Goal: Task Accomplishment & Management: Manage account settings

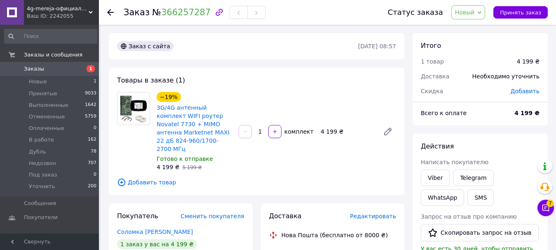
click at [49, 14] on div "Ваш ID: 2242055" at bounding box center [63, 15] width 72 height 7
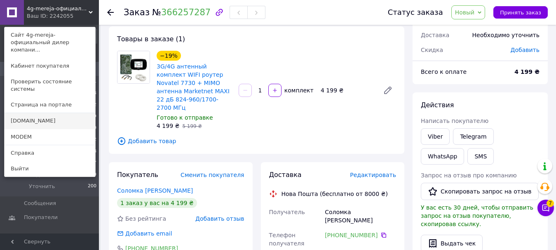
click at [42, 113] on link "[DOMAIN_NAME]" at bounding box center [50, 121] width 91 height 16
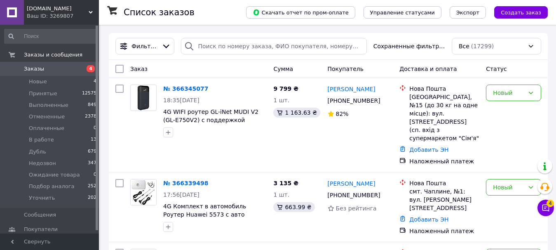
click at [215, 68] on div "Заказ" at bounding box center [198, 68] width 143 height 15
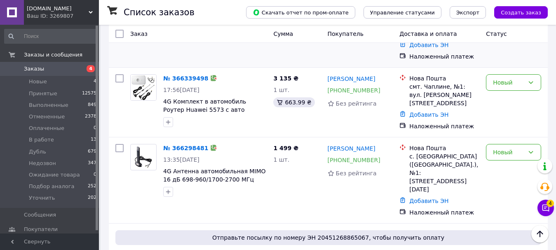
scroll to position [41, 0]
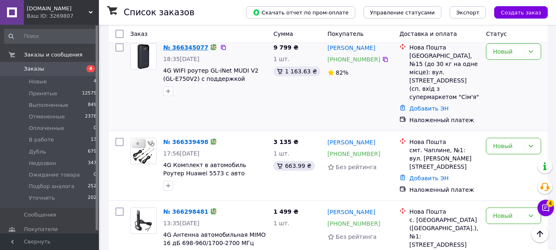
click at [191, 51] on link "№ 366345077" at bounding box center [185, 47] width 45 height 7
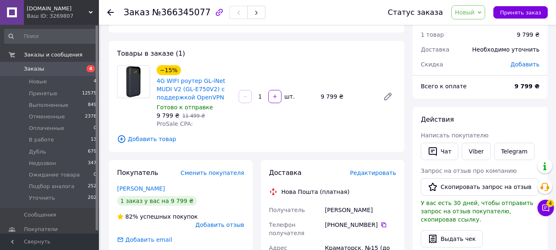
scroll to position [41, 0]
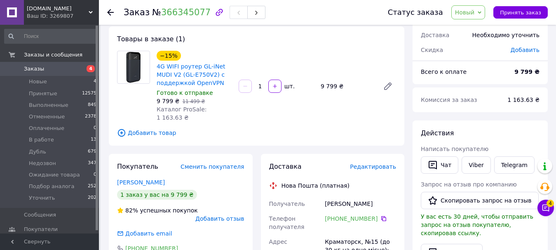
click at [349, 214] on link "+380 96 072 01 86" at bounding box center [351, 218] width 53 height 8
click at [360, 214] on link "+380 96 072 01 86" at bounding box center [351, 218] width 53 height 8
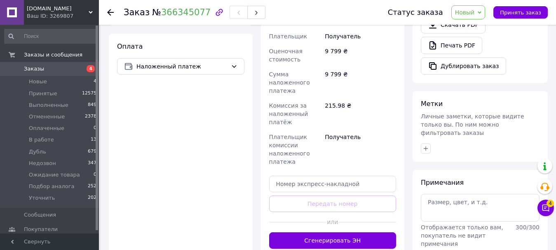
scroll to position [330, 0]
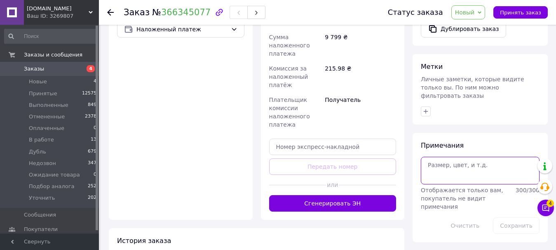
click at [450, 168] on textarea at bounding box center [480, 170] width 119 height 27
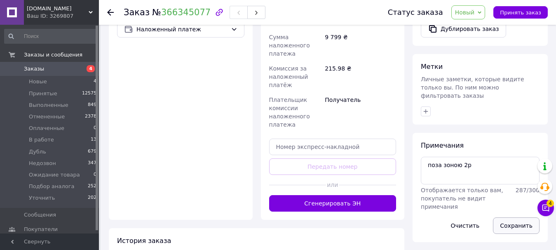
click at [516, 217] on button "Сохранить" at bounding box center [516, 225] width 47 height 16
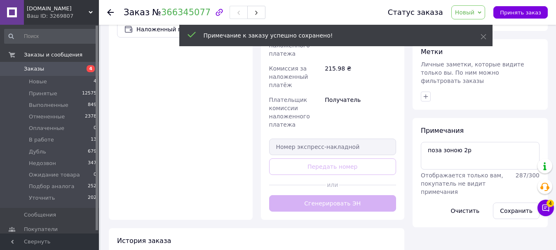
scroll to position [206, 0]
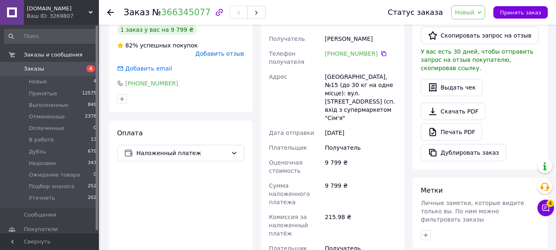
click at [206, 79] on div "+380 96 072 01 86" at bounding box center [180, 83] width 127 height 8
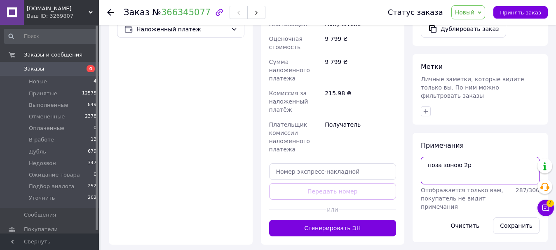
click at [494, 157] on textarea "поза зоною 2р" at bounding box center [480, 170] width 119 height 27
type textarea "поза зоною 2р, напис вотс ап"
click at [520, 217] on button "Сохранить" at bounding box center [516, 225] width 47 height 16
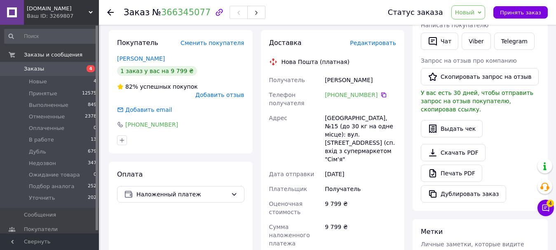
scroll to position [0, 0]
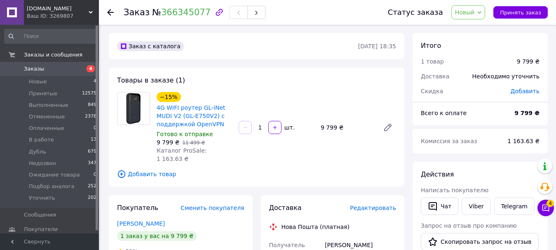
click at [40, 68] on span "Заказы" at bounding box center [34, 68] width 20 height 7
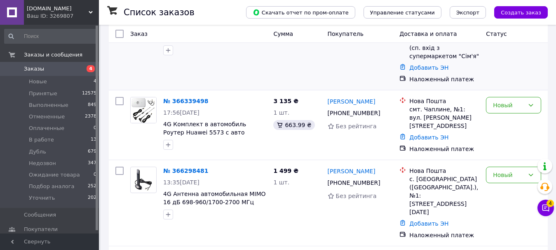
scroll to position [82, 0]
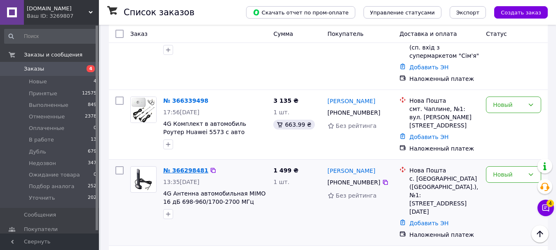
click at [185, 167] on link "№ 366298481" at bounding box center [185, 170] width 45 height 7
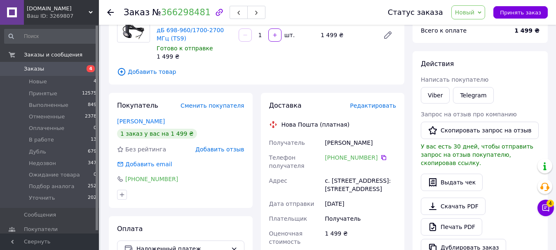
scroll to position [82, 0]
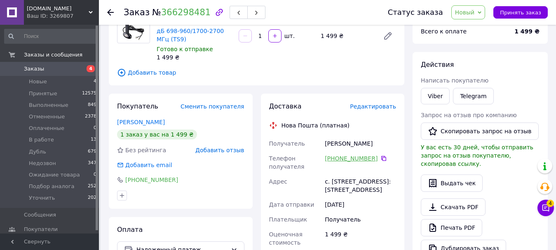
click at [357, 154] on link "+380 98 664 87 95" at bounding box center [351, 158] width 53 height 8
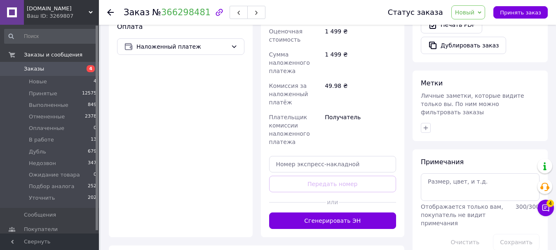
scroll to position [288, 0]
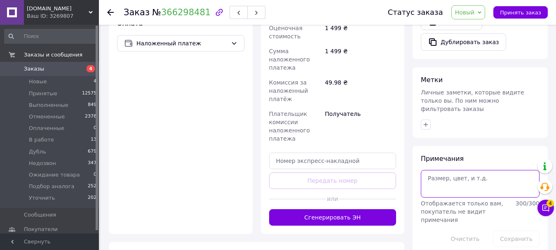
click at [451, 181] on textarea at bounding box center [480, 183] width 119 height 27
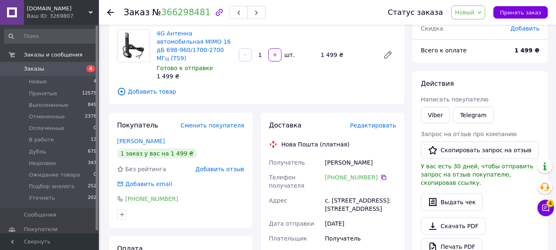
scroll to position [0, 0]
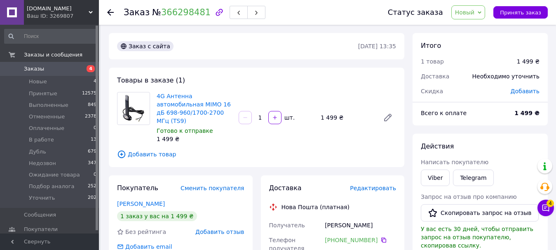
click at [339, 156] on div "Товары в заказе (1) 4G Антенна автомобильная MIMO 16 дБ 698-960/1700-2700 МГц (…" at bounding box center [256, 117] width 295 height 99
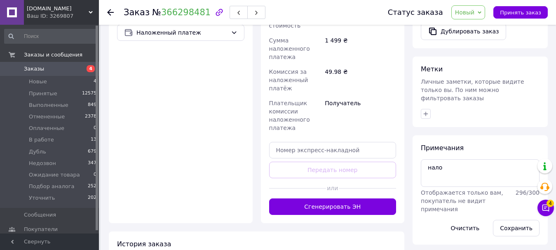
scroll to position [329, 0]
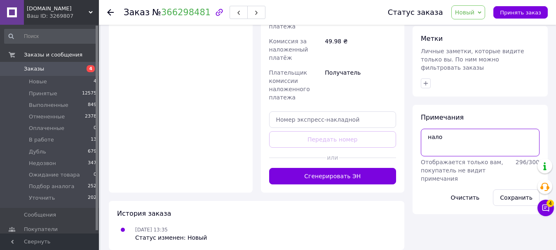
click at [465, 140] on textarea "нало" at bounding box center [480, 142] width 119 height 27
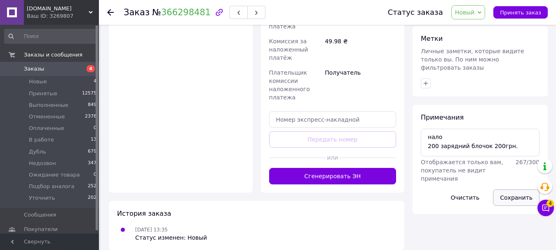
click at [512, 189] on button "Сохранить" at bounding box center [516, 197] width 47 height 16
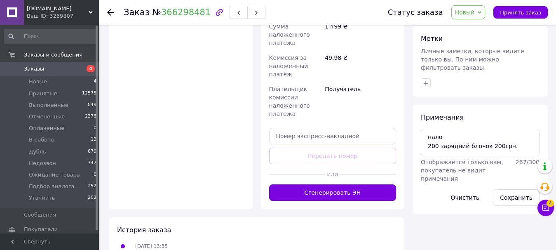
click at [467, 105] on div "Примечания нало 200 зарядний блочок 200грн. Отображается только вам, покупатель…" at bounding box center [479, 159] width 135 height 109
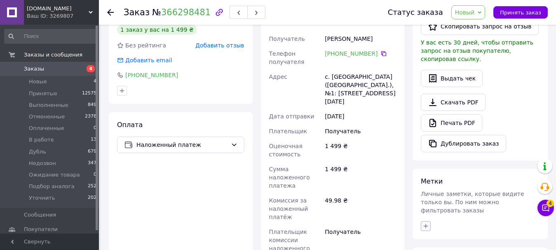
scroll to position [123, 0]
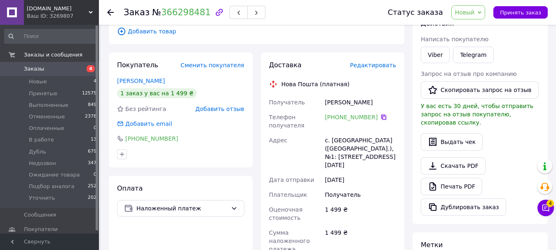
click at [381, 115] on icon at bounding box center [383, 117] width 5 height 5
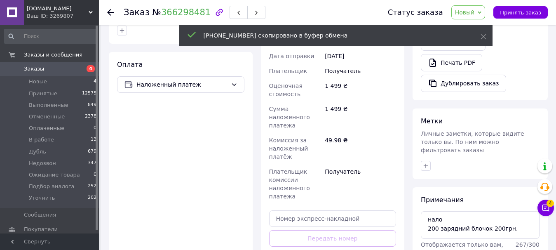
scroll to position [357, 0]
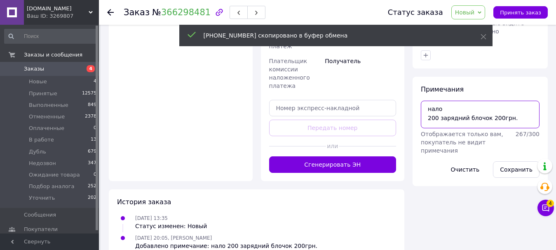
click at [509, 106] on textarea "нало 200 зарядний блочок 200грн." at bounding box center [480, 114] width 119 height 27
paste textarea "+380986648795"
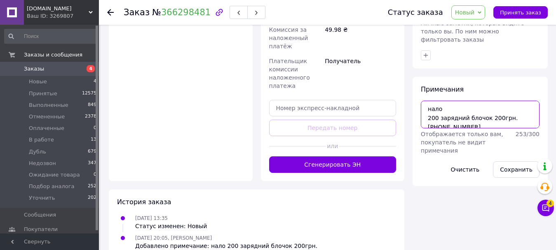
drag, startPoint x: 489, startPoint y: 107, endPoint x: 438, endPoint y: 113, distance: 51.9
click at [438, 113] on textarea "нало 200 зарядний блочок 200грн. +380986648795" at bounding box center [480, 114] width 119 height 27
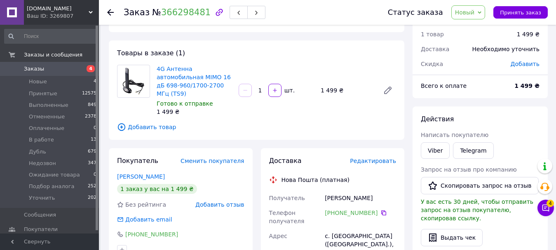
scroll to position [192, 0]
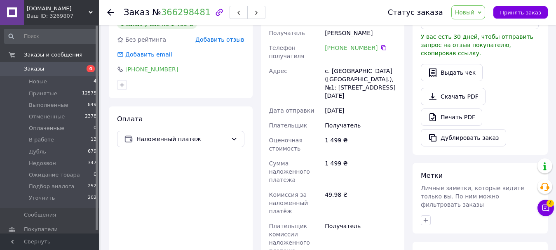
type textarea "нало 200 зарядний блочок 200грн. +380986648795"
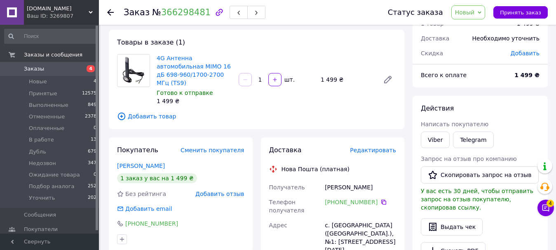
scroll to position [82, 0]
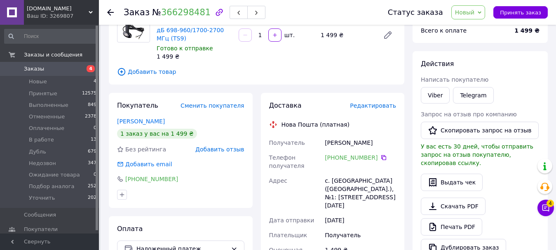
drag, startPoint x: 393, startPoint y: 137, endPoint x: 319, endPoint y: 136, distance: 73.8
click at [319, 136] on div "Получатель Прокопенко Вячеслав Телефон получателя +380 98 664 87 95   Адрес с. …" at bounding box center [332, 251] width 131 height 232
copy div "Получатель Прокопенко Вячеслав"
click at [47, 13] on div "Ваш ID: 3269807" at bounding box center [63, 15] width 72 height 7
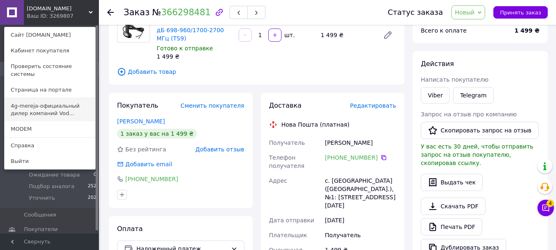
click at [30, 108] on link "4g-mereja-официальный дилер компаний Vod..." at bounding box center [50, 109] width 91 height 23
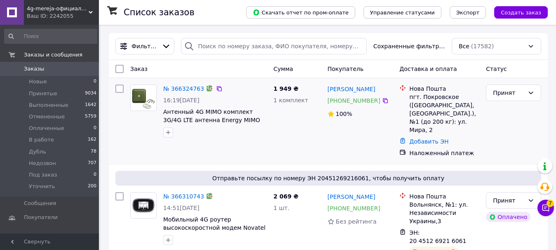
click at [290, 136] on div "1 949 ₴ 1 комплект" at bounding box center [297, 120] width 54 height 79
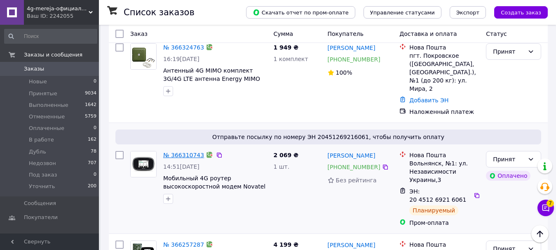
click at [181, 156] on link "№ 366310743" at bounding box center [183, 155] width 41 height 7
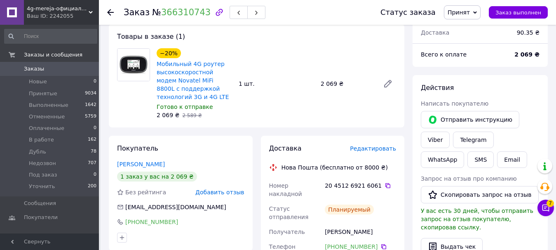
scroll to position [82, 0]
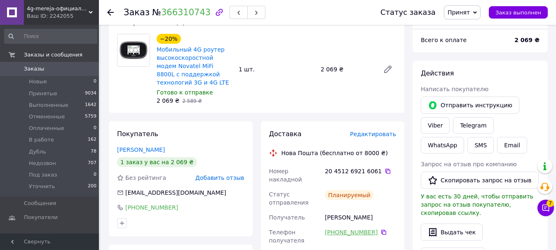
click at [347, 228] on link "[PHONE_NUMBER]" at bounding box center [351, 232] width 53 height 8
click at [402, 129] on div "Доставка Редактировать Нова Пошта (бесплатно от 8000 ₴) Номер накладной 20 4512…" at bounding box center [333, 253] width 144 height 265
click at [351, 228] on link "[PHONE_NUMBER]" at bounding box center [351, 232] width 53 height 8
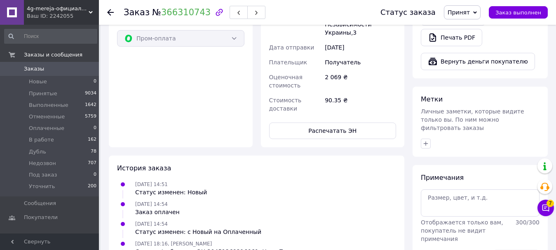
scroll to position [330, 0]
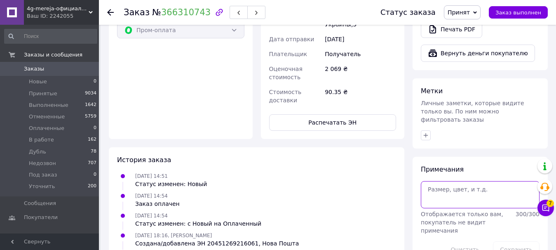
click at [435, 181] on textarea at bounding box center [480, 194] width 119 height 27
click at [503, 241] on button "Сохранить" at bounding box center [516, 249] width 47 height 16
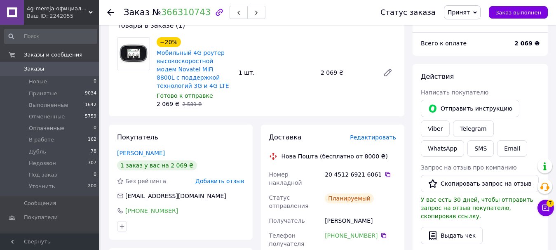
scroll to position [82, 0]
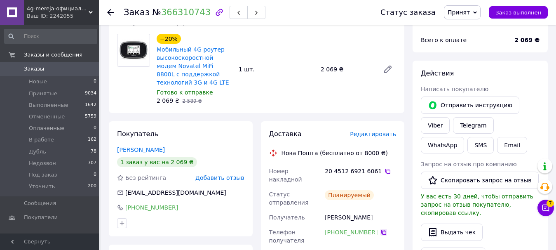
click at [380, 229] on icon at bounding box center [383, 232] width 7 height 7
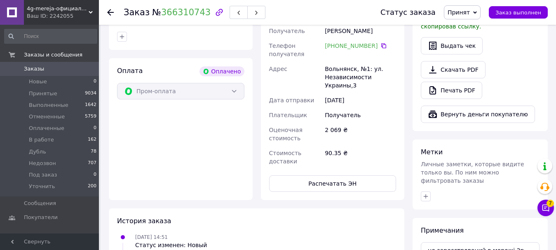
scroll to position [330, 0]
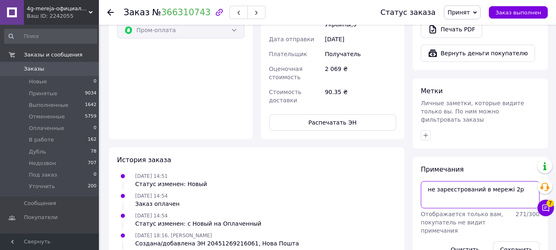
click at [521, 181] on textarea "не зареєстрований в мережі 2р" at bounding box center [480, 194] width 119 height 27
type textarea "не зареєстрований в мережі 2р, напис вотс ап"
click at [527, 241] on button "Сохранить" at bounding box center [516, 249] width 47 height 16
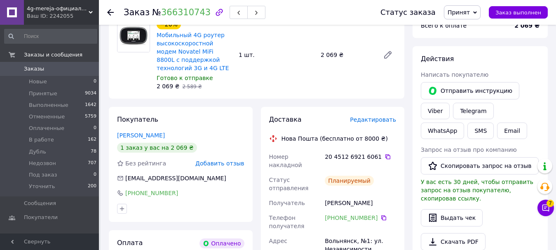
scroll to position [82, 0]
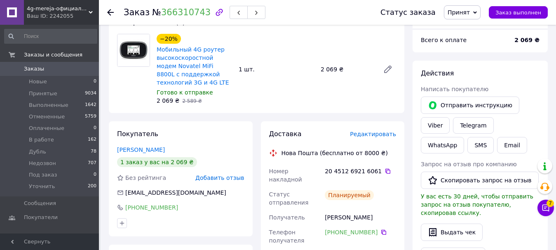
click at [31, 68] on span "Заказы" at bounding box center [34, 68] width 20 height 7
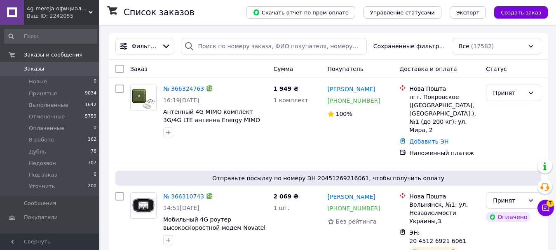
click at [44, 19] on div "Ваш ID: 2242055" at bounding box center [63, 15] width 72 height 7
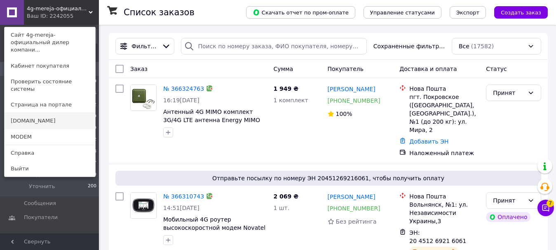
click at [37, 113] on link "[DOMAIN_NAME]" at bounding box center [50, 121] width 91 height 16
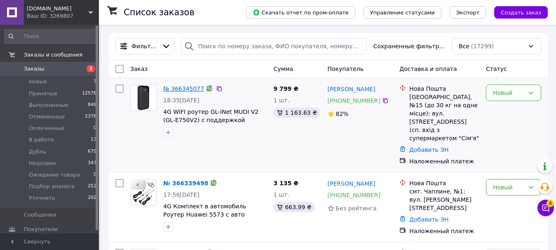
click at [189, 91] on link "№ 366345077" at bounding box center [183, 88] width 41 height 7
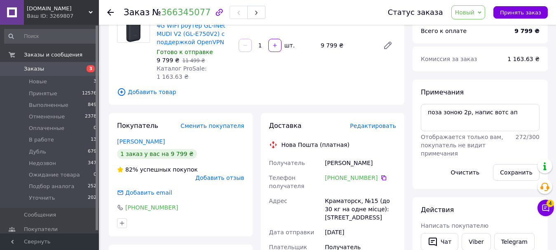
scroll to position [82, 0]
drag, startPoint x: 368, startPoint y: 152, endPoint x: 323, endPoint y: 148, distance: 45.0
copy div "Получатель Райли Саймон"
drag, startPoint x: 379, startPoint y: 207, endPoint x: 323, endPoint y: 188, distance: 59.0
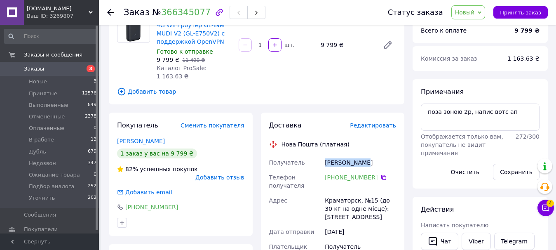
click at [323, 193] on div "Краматорск, №15 (до 30 кг на одне місце): ул. Строгордская, 16А" at bounding box center [360, 208] width 75 height 31
copy div "Краматорск, №15 (до 30 кг на одне місце): ул. Строгордская, 16А"
